Goal: Information Seeking & Learning: Learn about a topic

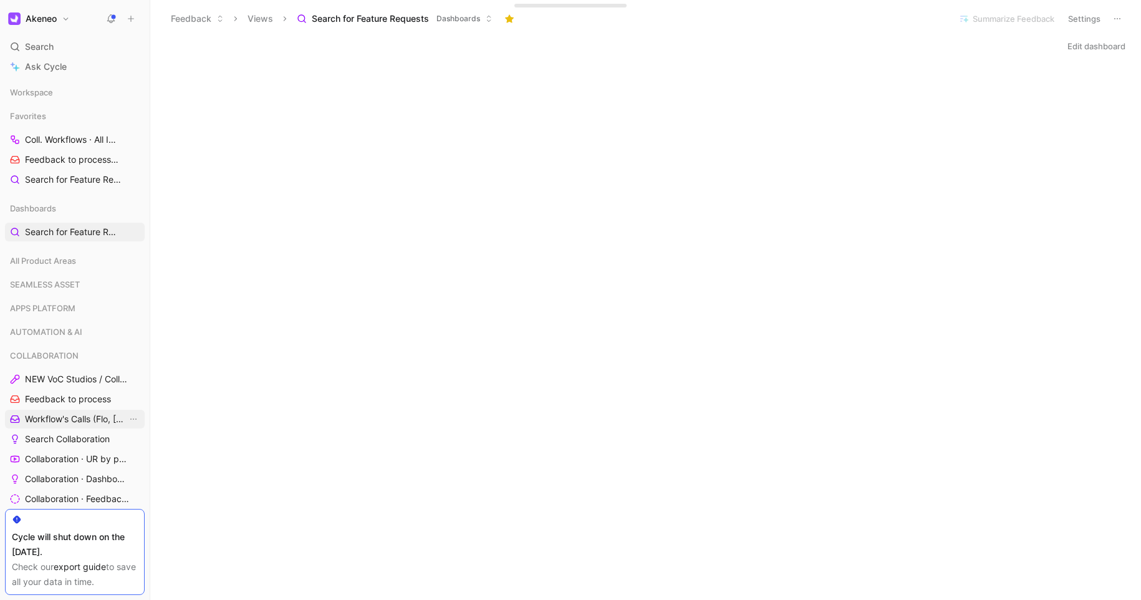
click at [47, 423] on span "Workflow's Calls (Flo, [PERSON_NAME], [PERSON_NAME])" at bounding box center [76, 419] width 102 height 12
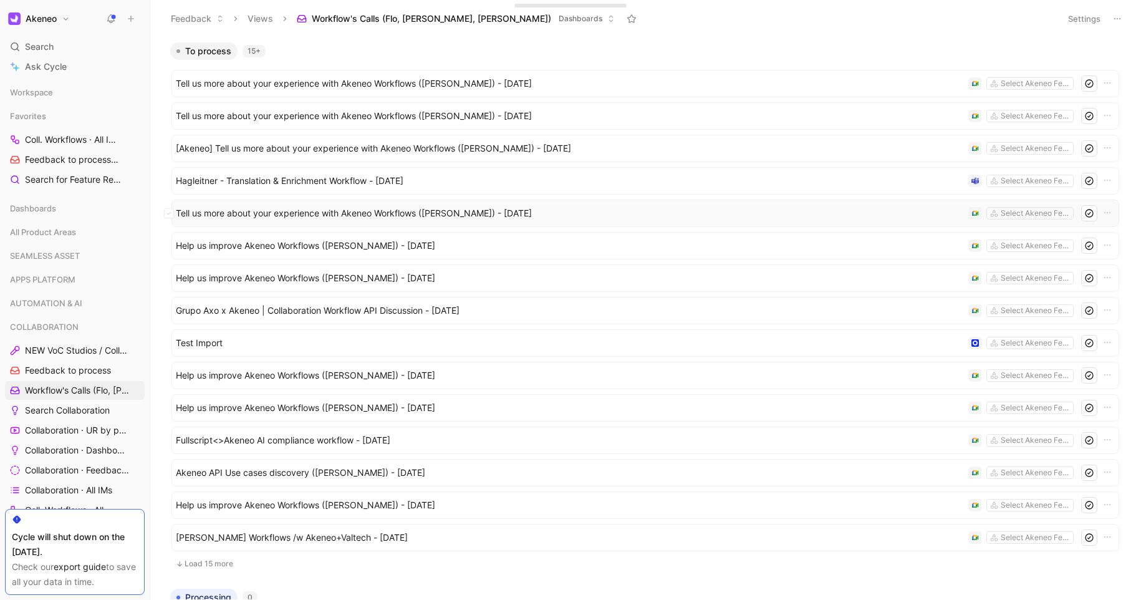
click at [442, 215] on span "Tell us more about your experience with Akeneo Workflows ([PERSON_NAME]) - [DAT…" at bounding box center [570, 213] width 788 height 15
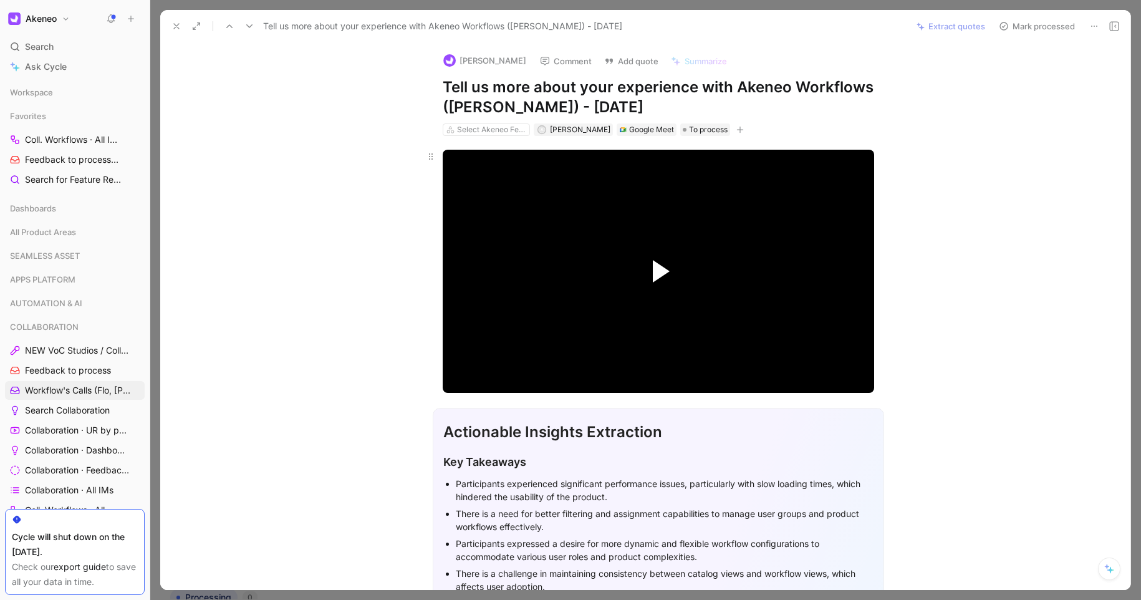
click at [653, 272] on span "Video Player" at bounding box center [661, 271] width 17 height 22
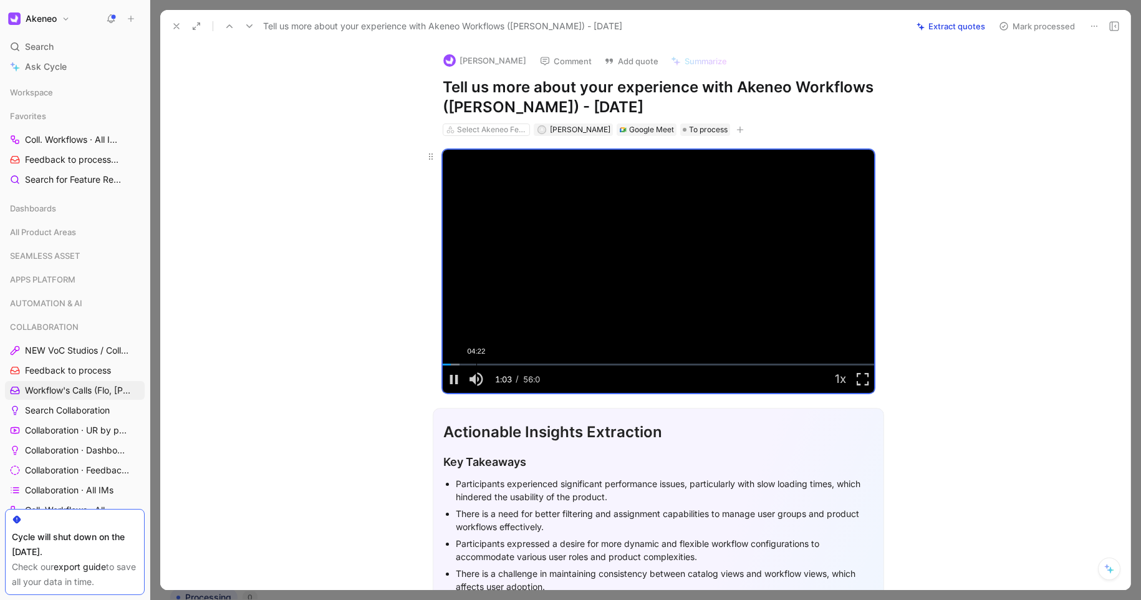
click at [473, 365] on div "Loaded : 3.84% 04:22 01:03" at bounding box center [658, 364] width 431 height 2
click at [456, 365] on div "Loaded : 10.82% 02:11 04:31" at bounding box center [658, 364] width 431 height 2
click at [446, 379] on span "Video Player" at bounding box center [454, 379] width 22 height 0
click at [445, 379] on span "Video Player" at bounding box center [454, 379] width 22 height 0
